Goal: Navigation & Orientation: Find specific page/section

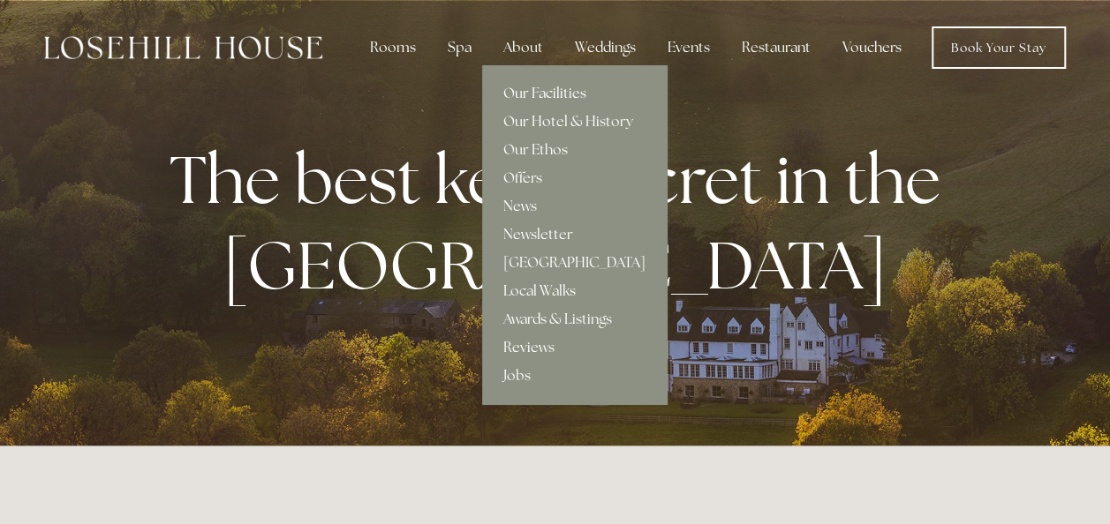
click at [551, 94] on link "Our Facilities" at bounding box center [574, 93] width 185 height 28
